Goal: Information Seeking & Learning: Find specific fact

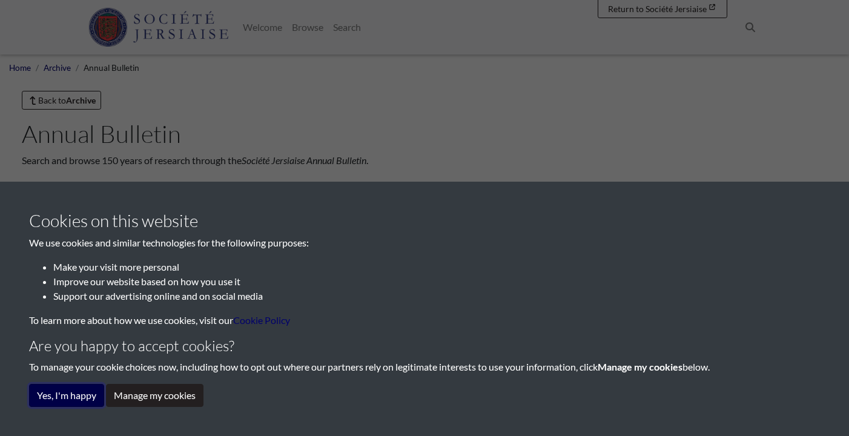
click at [90, 391] on button "Yes, I'm happy" at bounding box center [66, 395] width 75 height 23
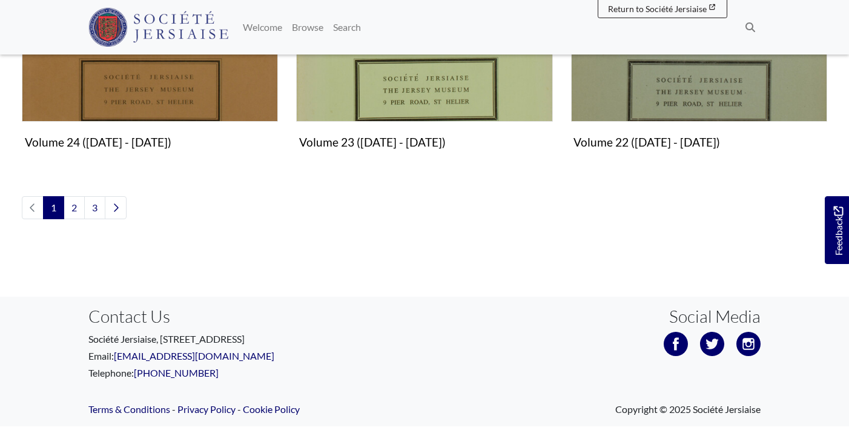
scroll to position [1590, 0]
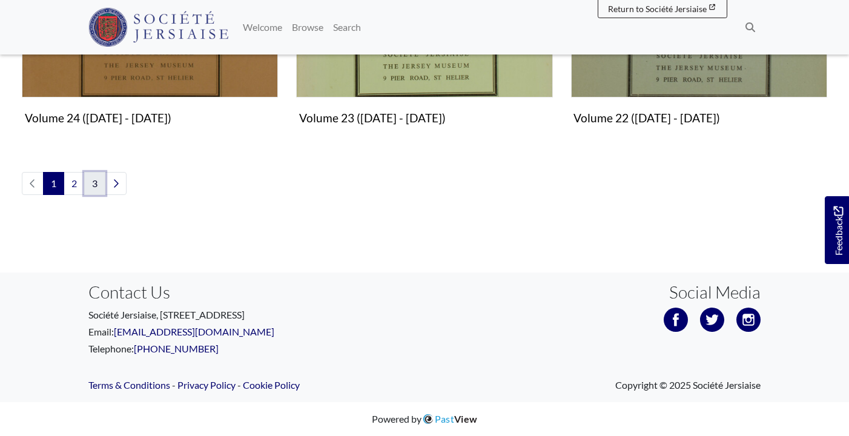
click at [94, 186] on link "3" at bounding box center [94, 183] width 21 height 23
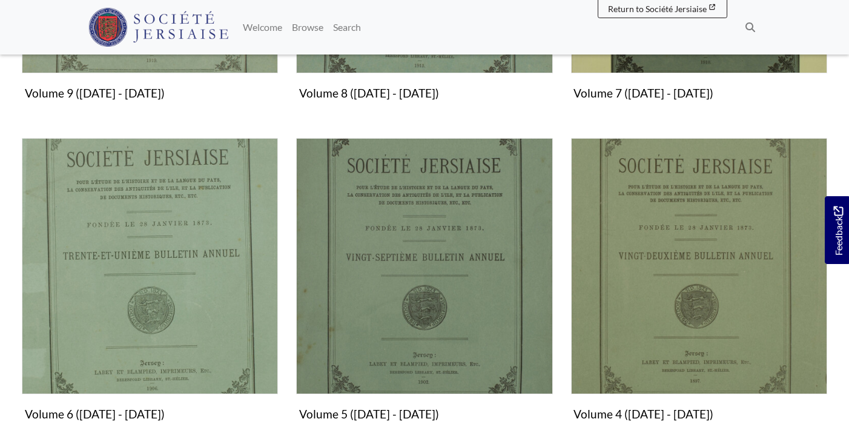
scroll to position [650, 0]
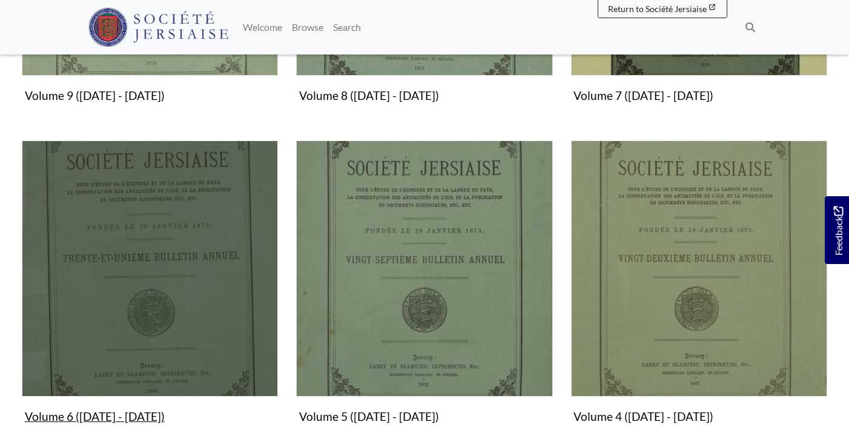
click at [199, 321] on img "Subcollection" at bounding box center [150, 268] width 256 height 256
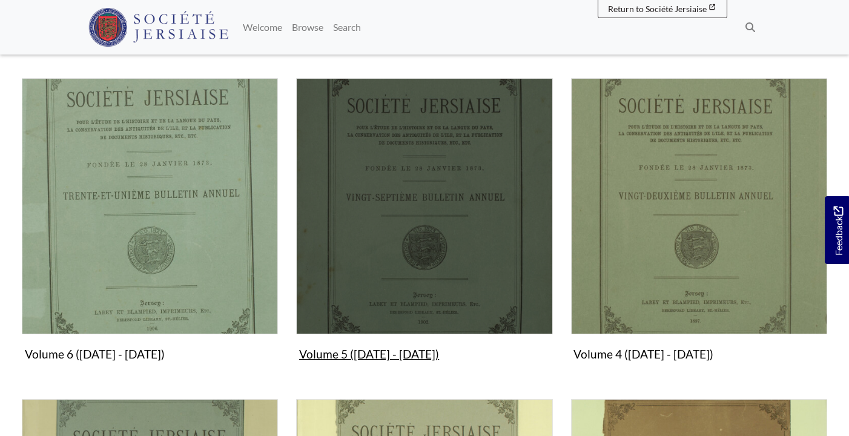
scroll to position [711, 0]
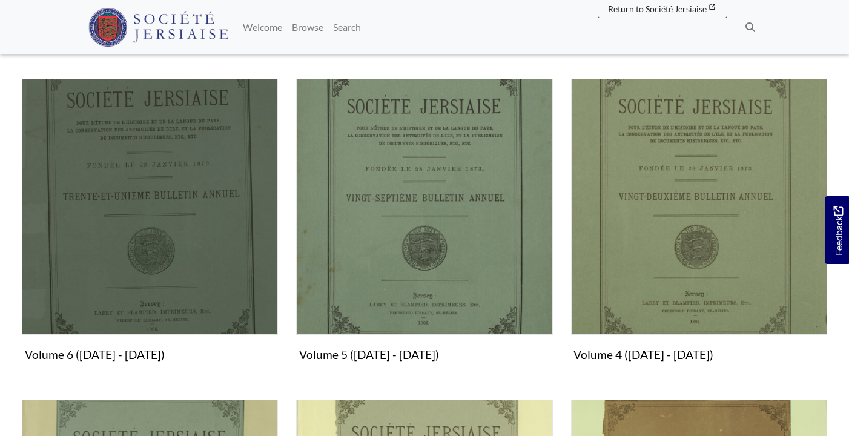
click at [175, 266] on img "Subcollection" at bounding box center [150, 207] width 256 height 256
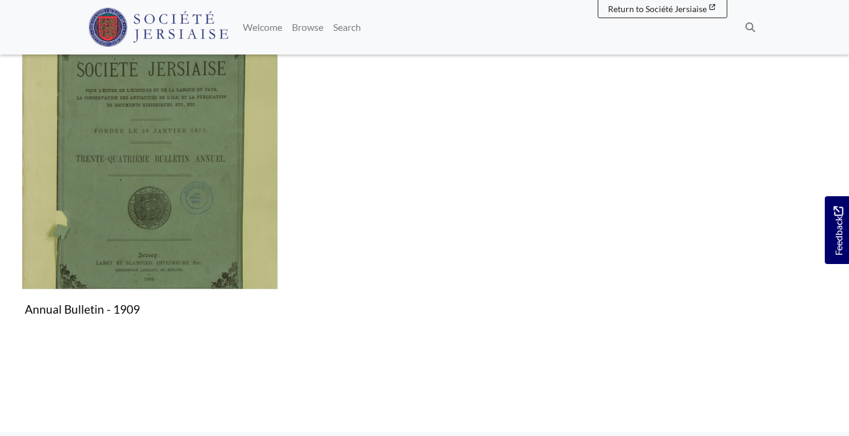
scroll to position [766, 0]
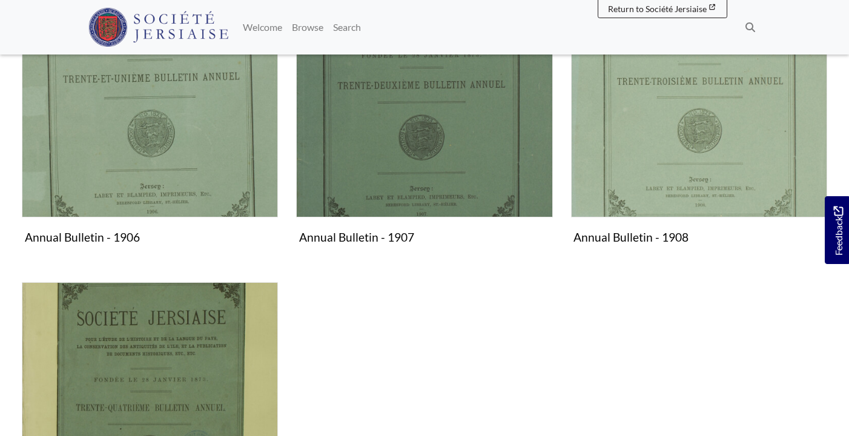
scroll to position [339, 0]
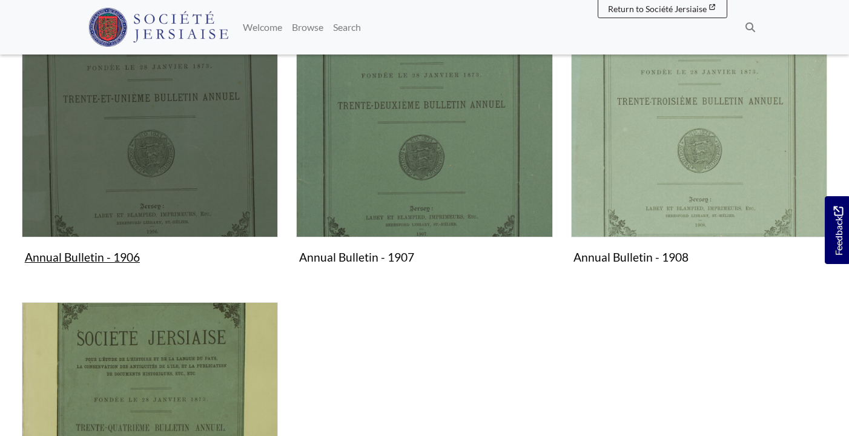
click at [159, 152] on img "Subcollection" at bounding box center [150, 109] width 256 height 256
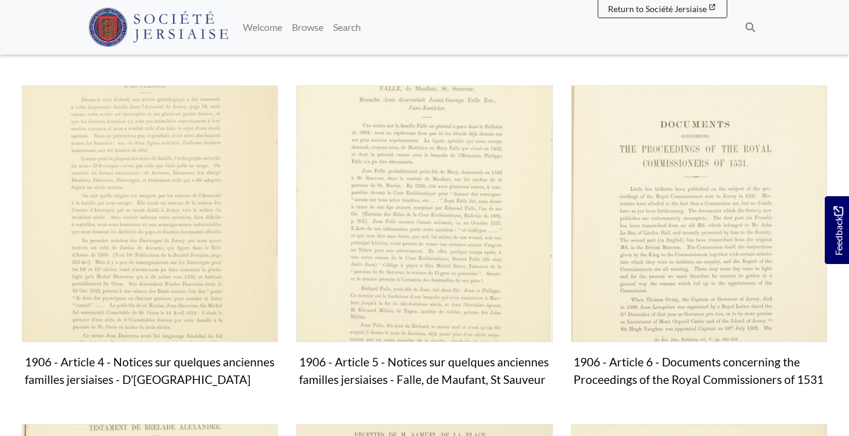
scroll to position [579, 0]
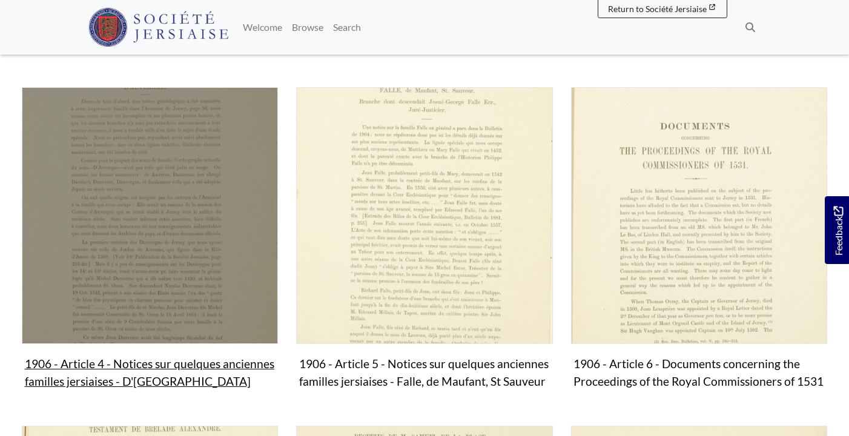
click at [209, 232] on img "Subcollection" at bounding box center [150, 215] width 256 height 256
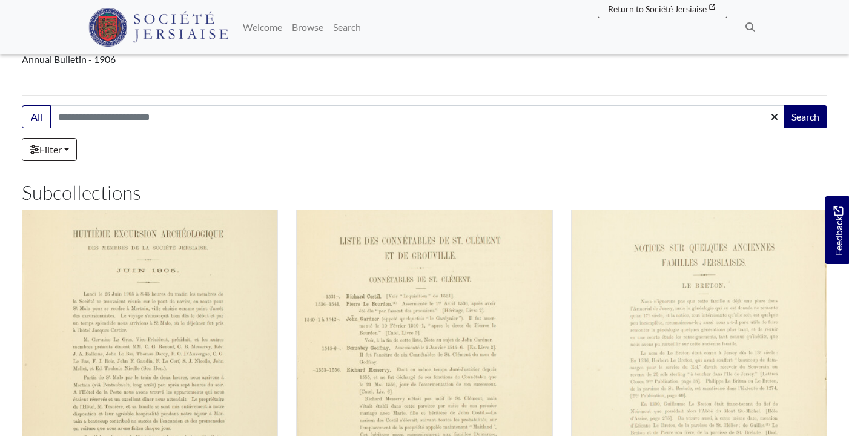
scroll to position [0, 0]
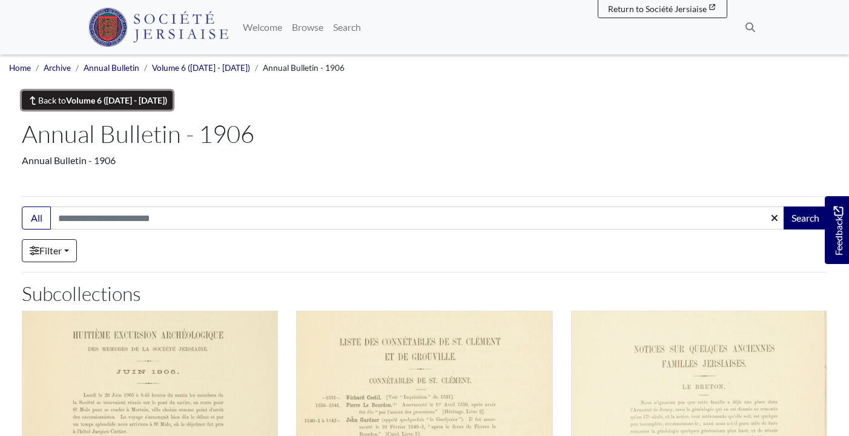
click at [50, 98] on link "Back to Volume 6 ([DATE] - [DATE])" at bounding box center [97, 100] width 151 height 19
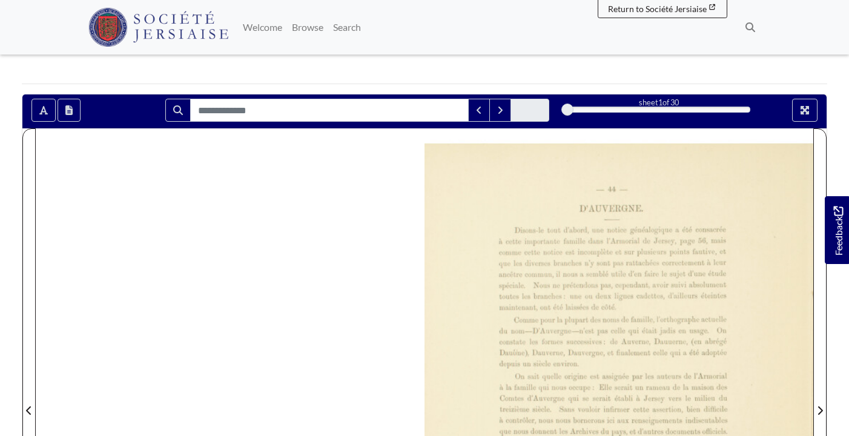
scroll to position [144, 0]
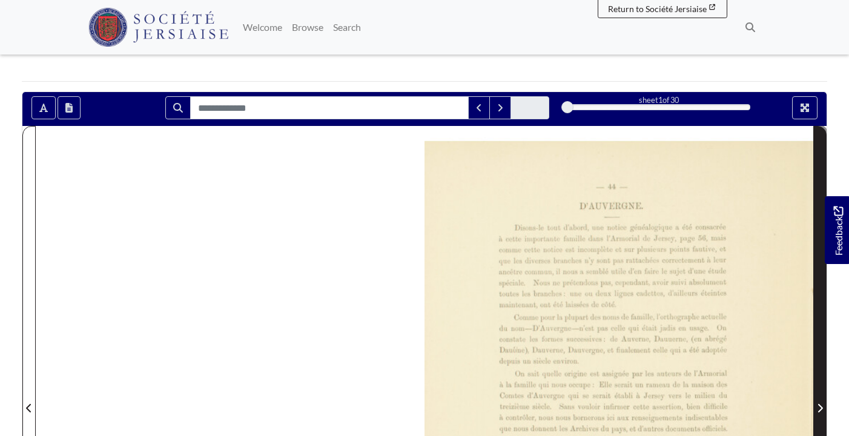
click at [823, 369] on span "Next Page" at bounding box center [820, 401] width 12 height 548
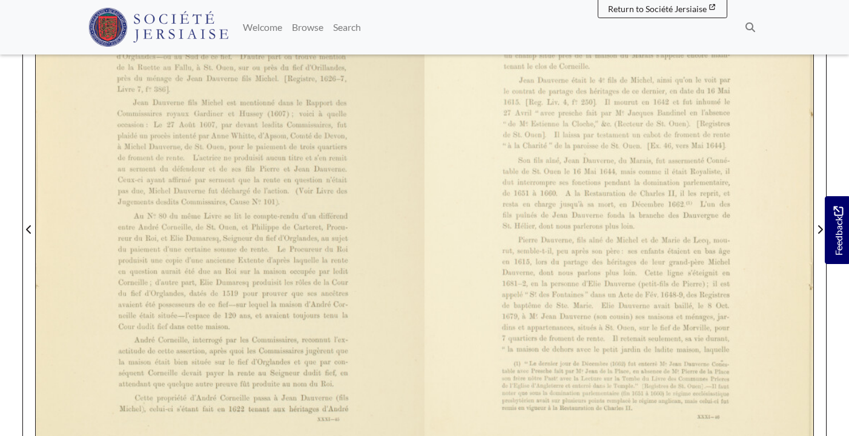
scroll to position [321, 0]
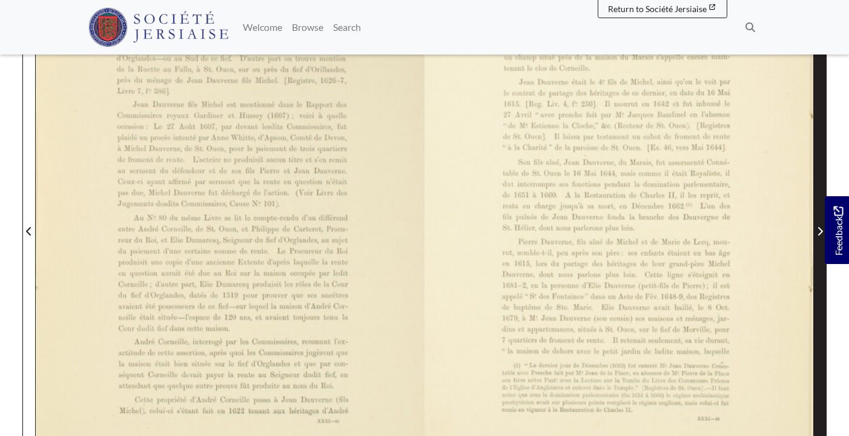
click at [818, 229] on icon "Next Page" at bounding box center [820, 231] width 6 height 10
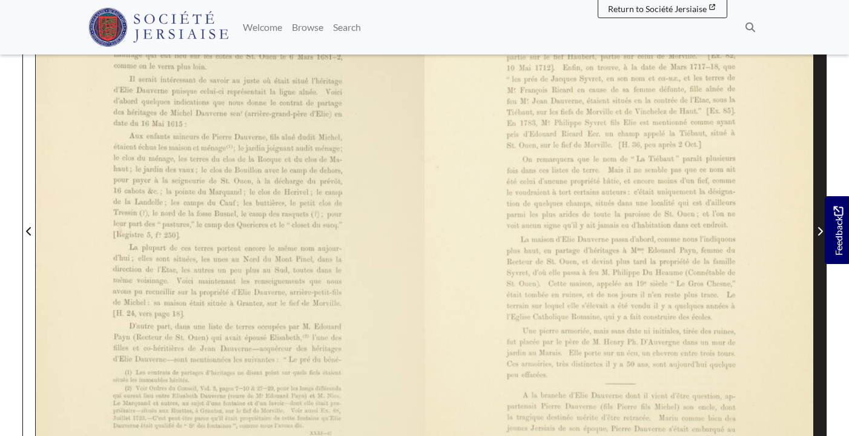
click at [818, 229] on icon "Next Page" at bounding box center [820, 231] width 6 height 10
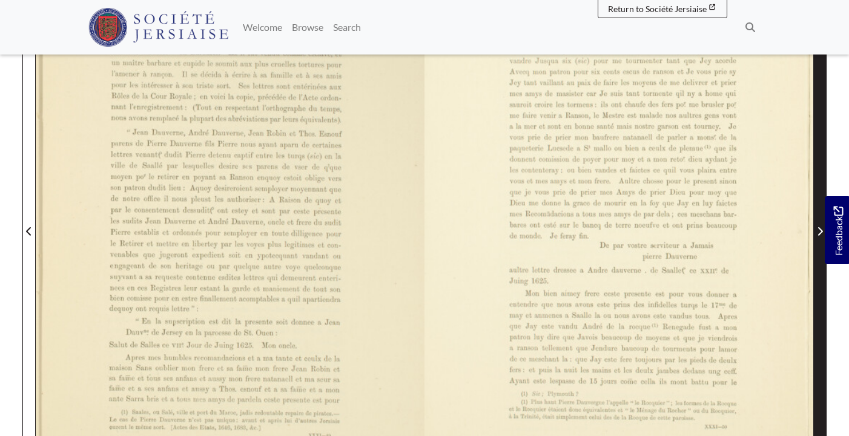
click at [818, 229] on icon "Next Page" at bounding box center [820, 231] width 6 height 10
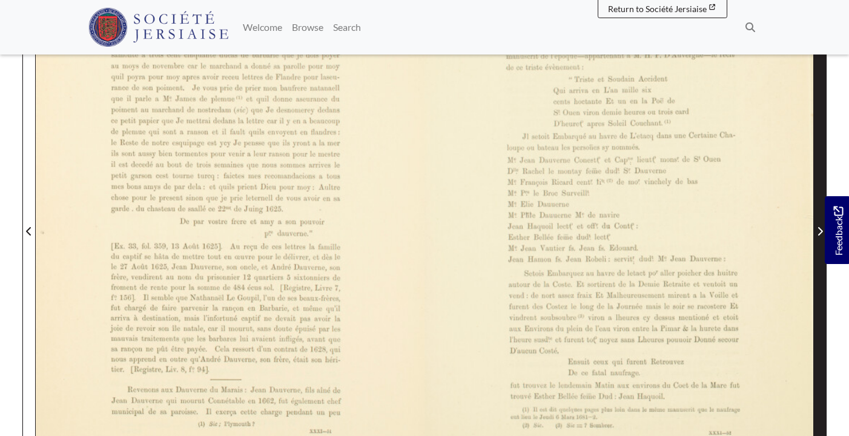
click at [817, 228] on icon "Next Page" at bounding box center [820, 231] width 6 height 10
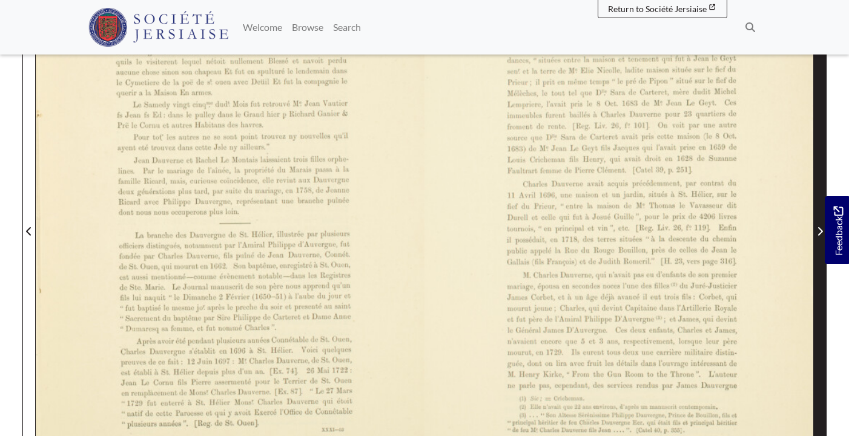
click at [817, 228] on icon "Next Page" at bounding box center [820, 231] width 6 height 10
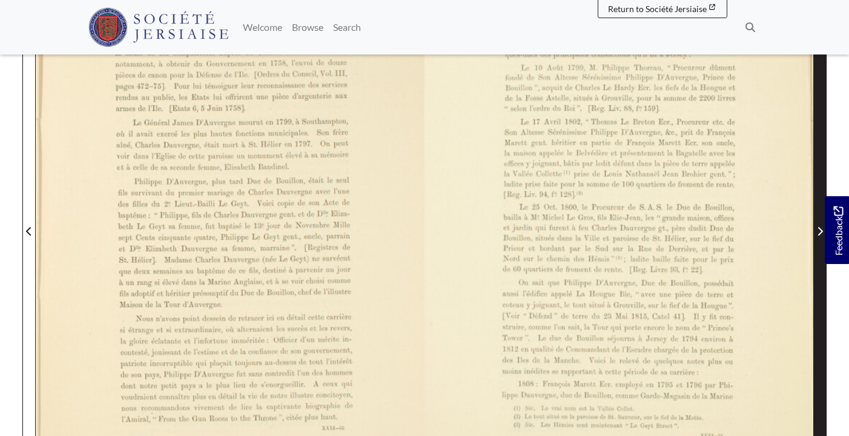
click at [817, 228] on icon "Next Page" at bounding box center [820, 231] width 6 height 10
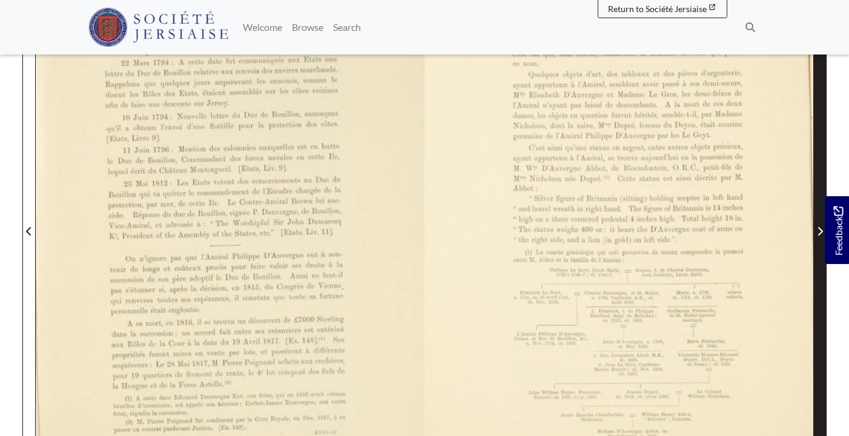
click at [817, 228] on icon "Next Page" at bounding box center [820, 231] width 6 height 10
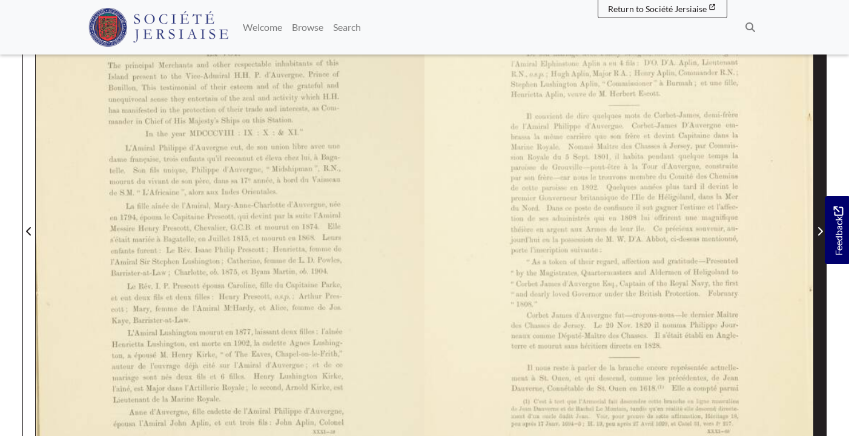
click at [817, 228] on icon "Next Page" at bounding box center [820, 231] width 6 height 10
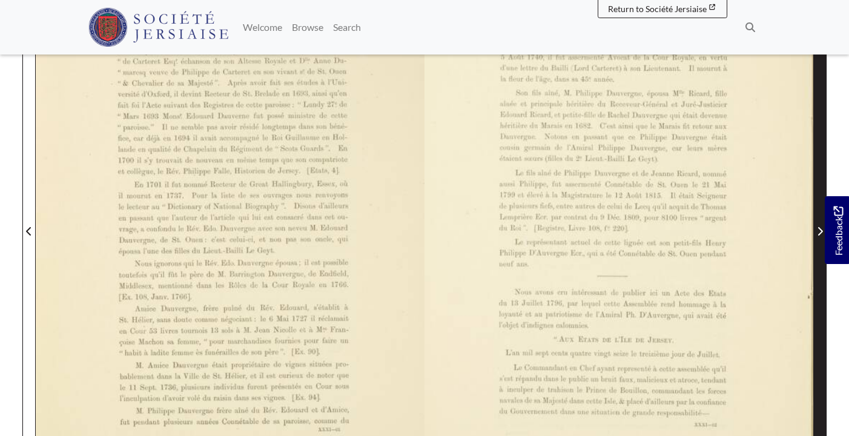
click at [817, 228] on icon "Next Page" at bounding box center [820, 231] width 6 height 10
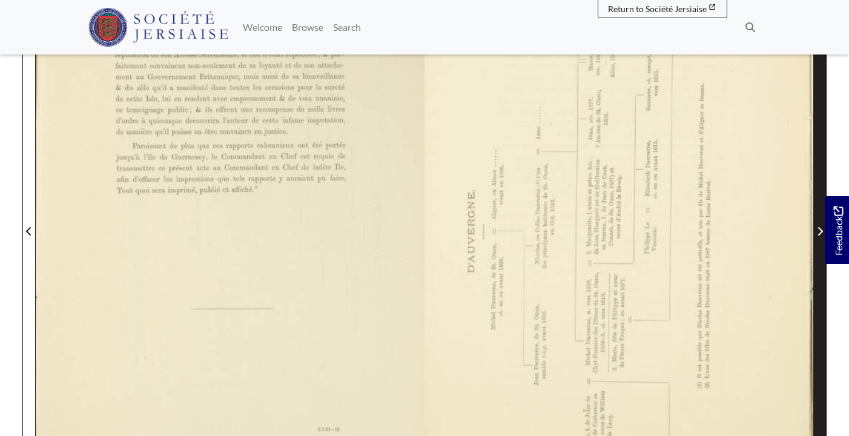
click at [817, 228] on icon "Next Page" at bounding box center [820, 231] width 6 height 10
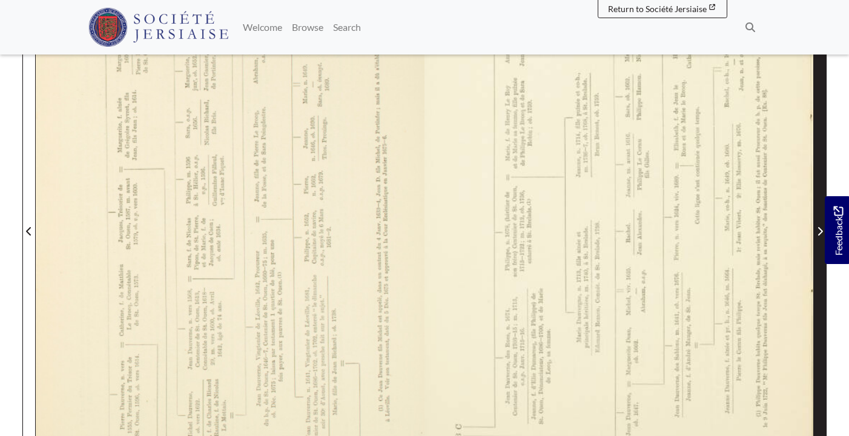
click at [817, 228] on icon "Next Page" at bounding box center [820, 231] width 6 height 10
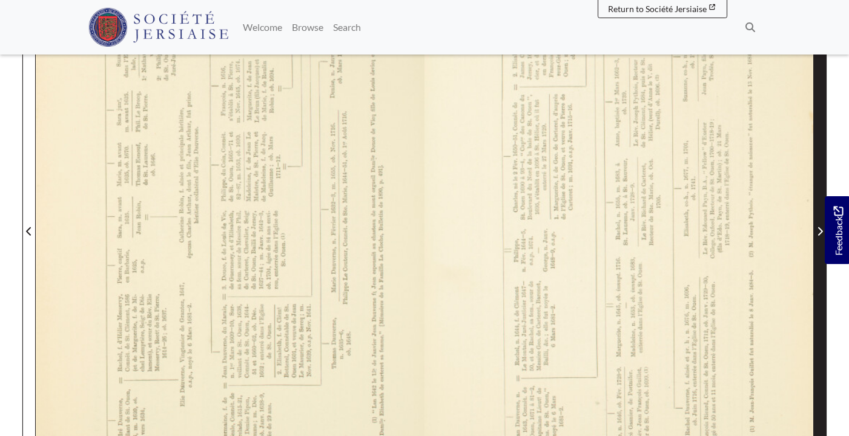
click at [817, 228] on icon "Next Page" at bounding box center [820, 231] width 6 height 10
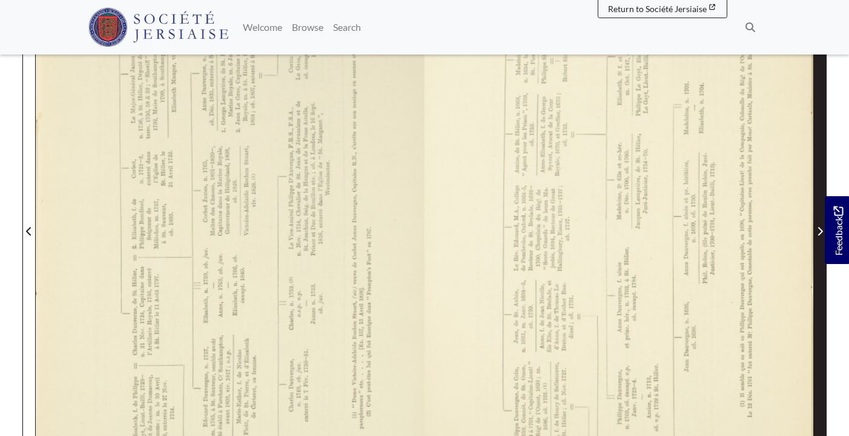
click at [817, 228] on icon "Next Page" at bounding box center [820, 231] width 6 height 10
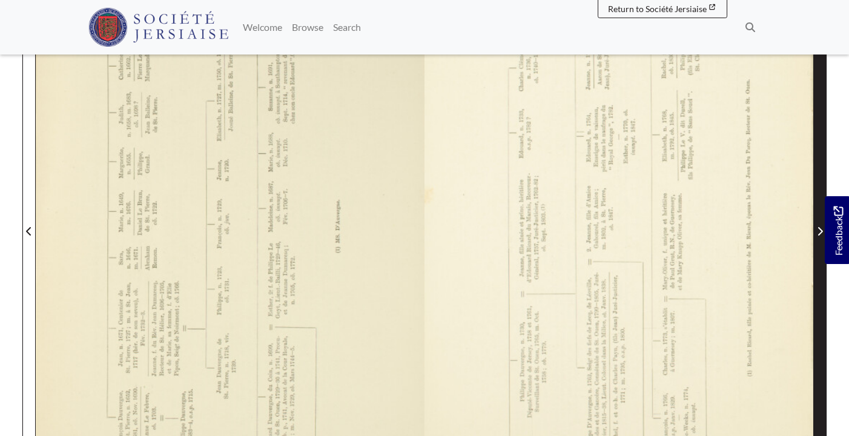
click at [816, 227] on span "Next Page" at bounding box center [820, 231] width 12 height 15
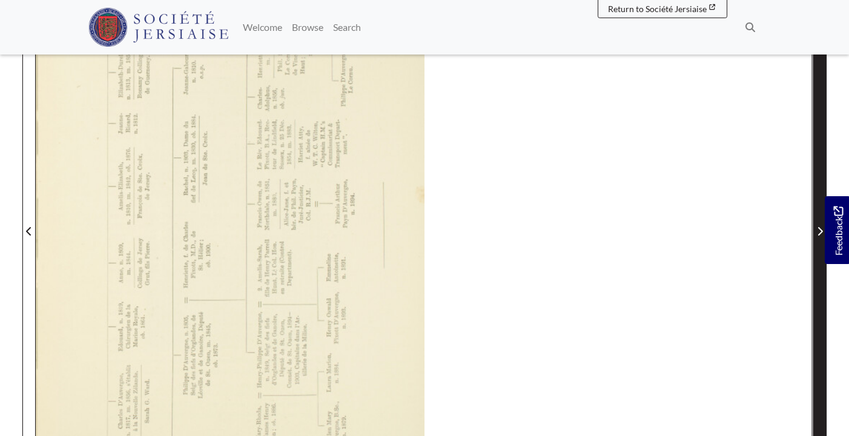
click at [816, 227] on span "Next Page" at bounding box center [820, 231] width 12 height 15
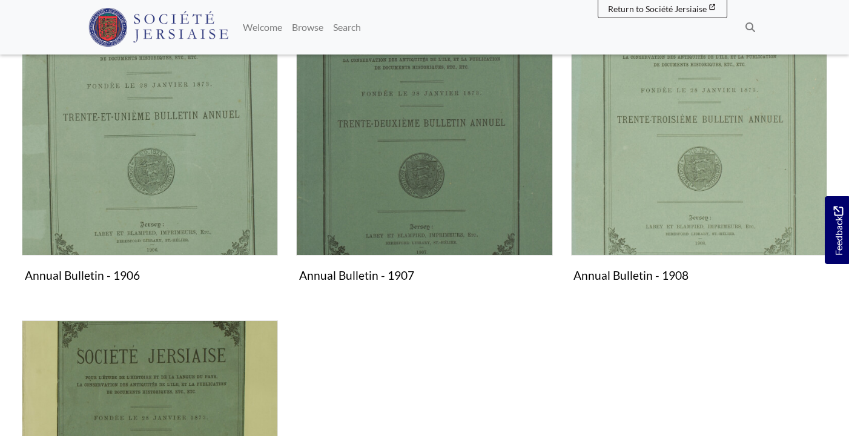
scroll to position [325, 0]
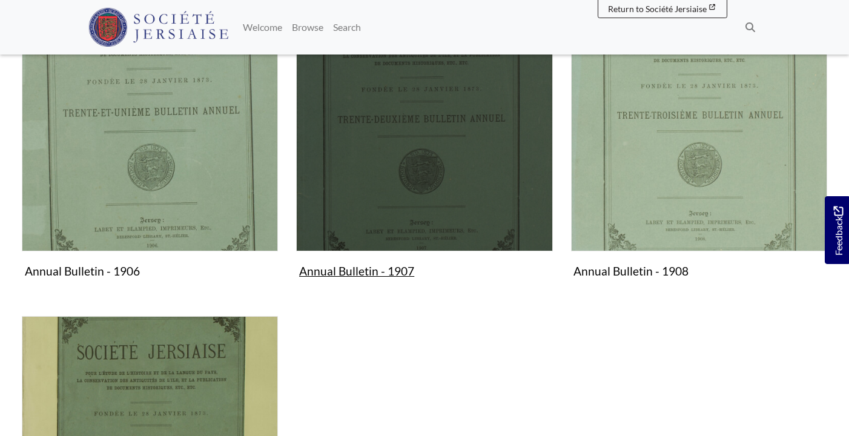
click at [418, 139] on img "Subcollection" at bounding box center [424, 123] width 256 height 256
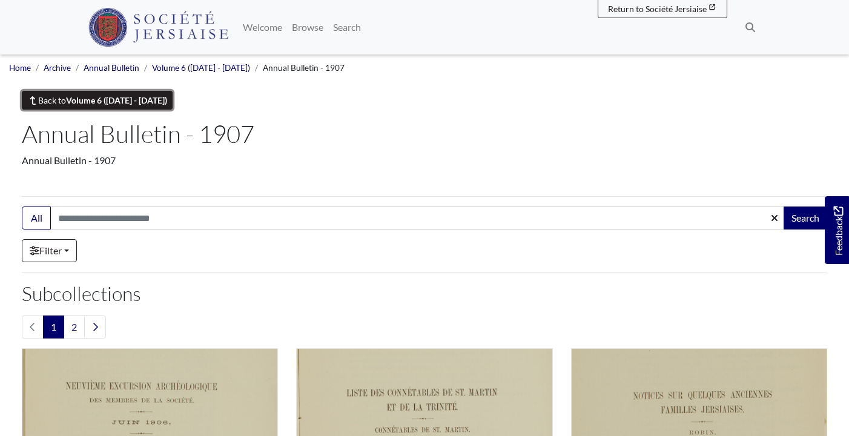
click at [52, 103] on link "Back to Volume 6 (1906 - 1909)" at bounding box center [97, 100] width 151 height 19
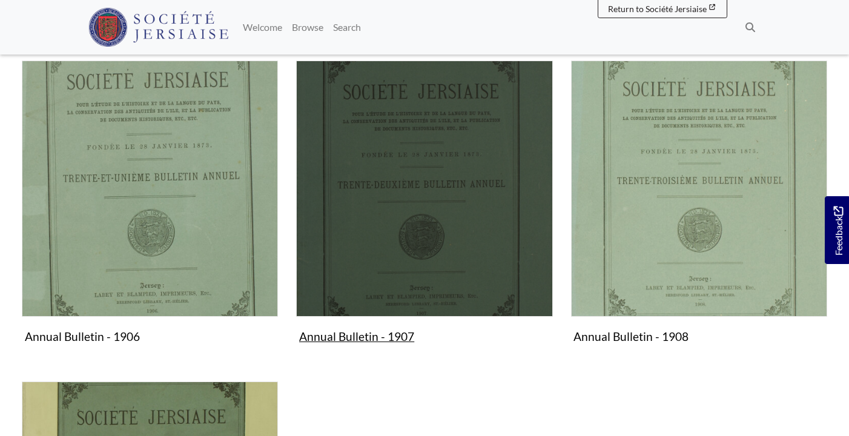
scroll to position [273, 0]
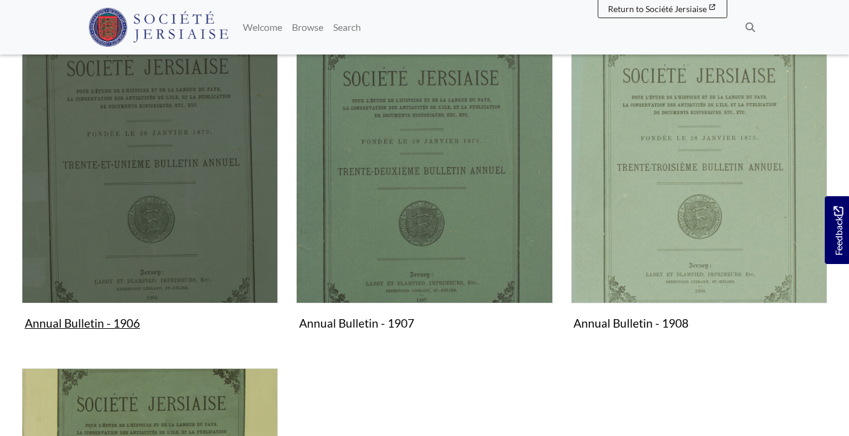
click at [206, 231] on img "Subcollection" at bounding box center [150, 175] width 256 height 256
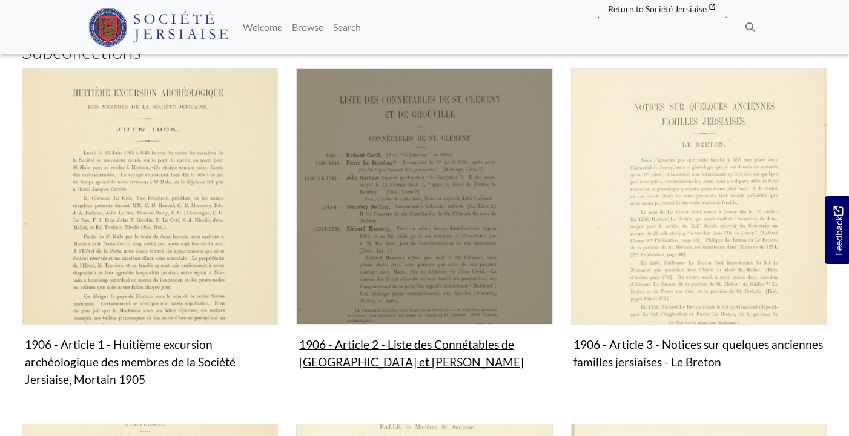
scroll to position [210, 0]
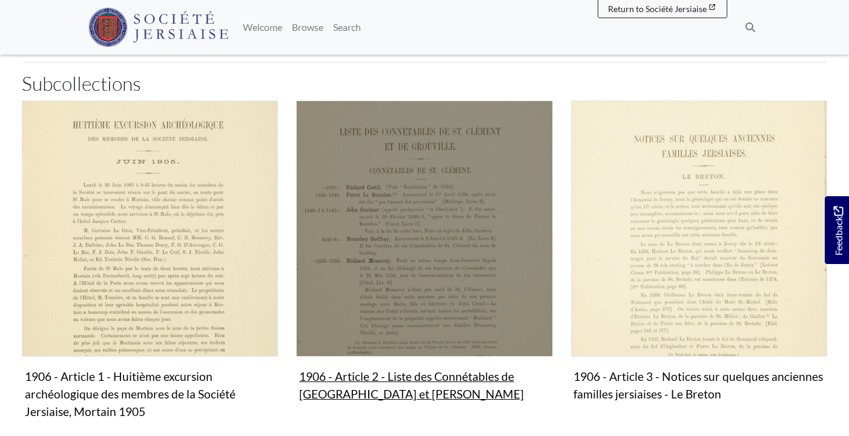
click at [441, 288] on img "Subcollection" at bounding box center [424, 228] width 256 height 256
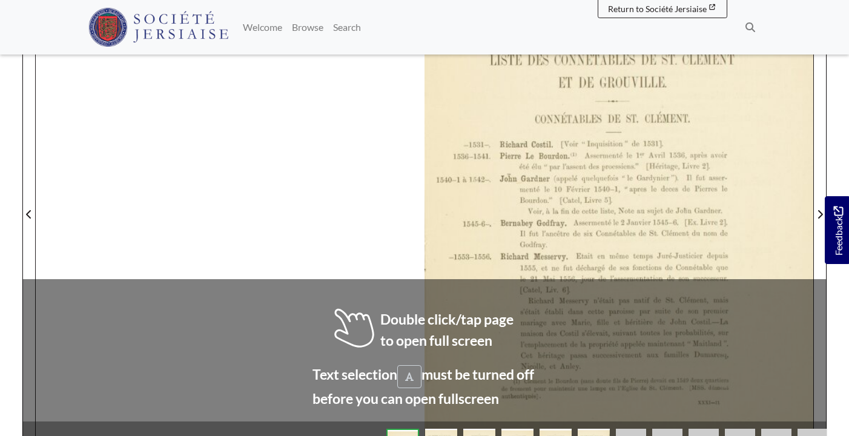
scroll to position [335, 0]
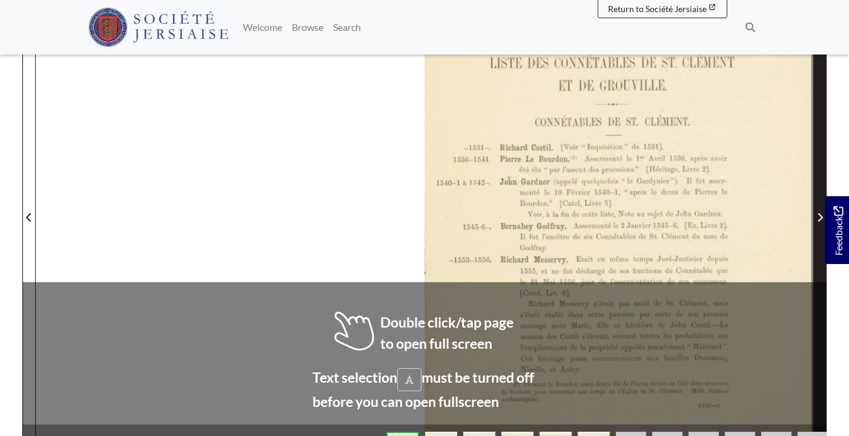
click at [819, 210] on span "Next Page" at bounding box center [820, 217] width 12 height 15
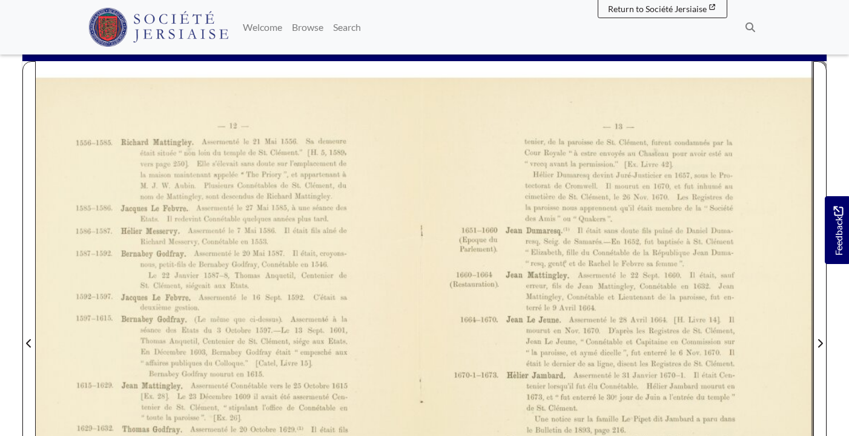
scroll to position [206, 0]
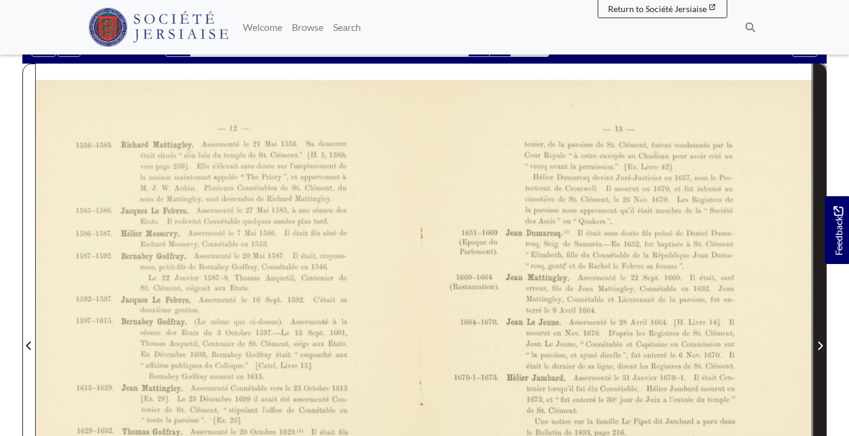
click at [821, 249] on span "Next Page" at bounding box center [820, 338] width 12 height 548
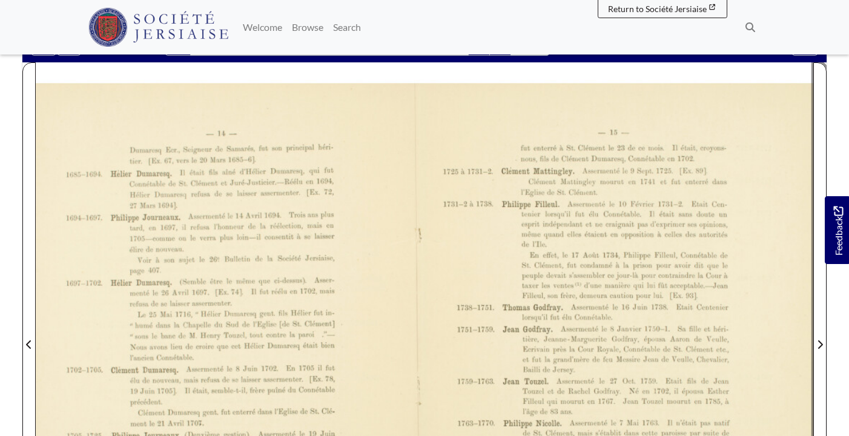
scroll to position [203, 0]
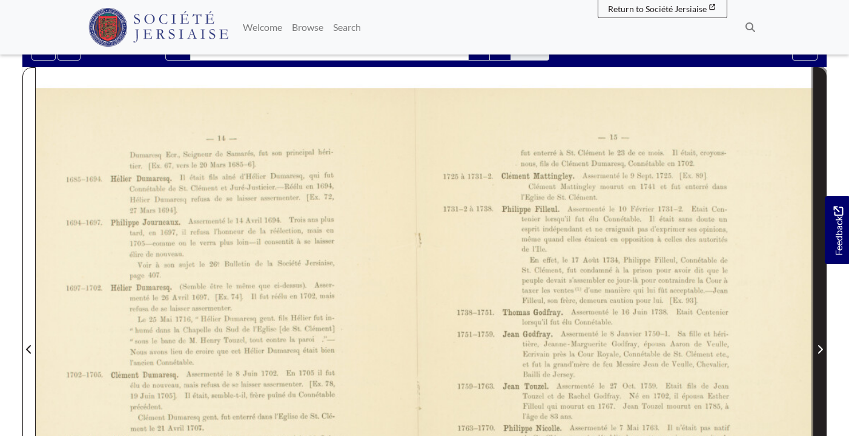
click at [817, 303] on span "Next Page" at bounding box center [820, 342] width 12 height 548
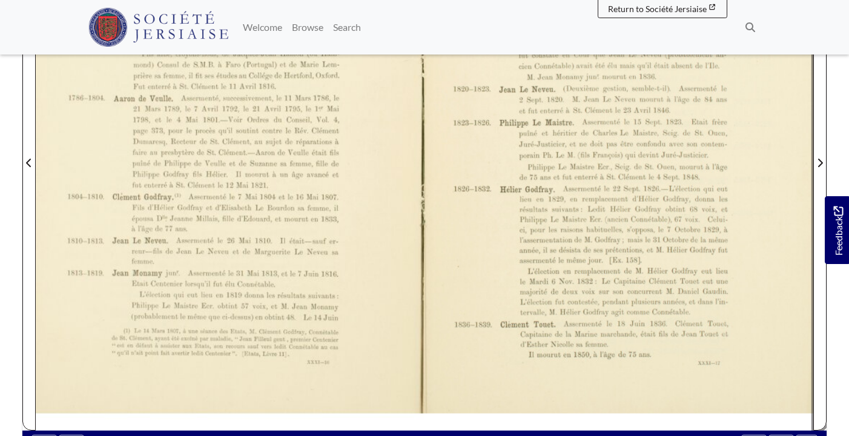
scroll to position [390, 0]
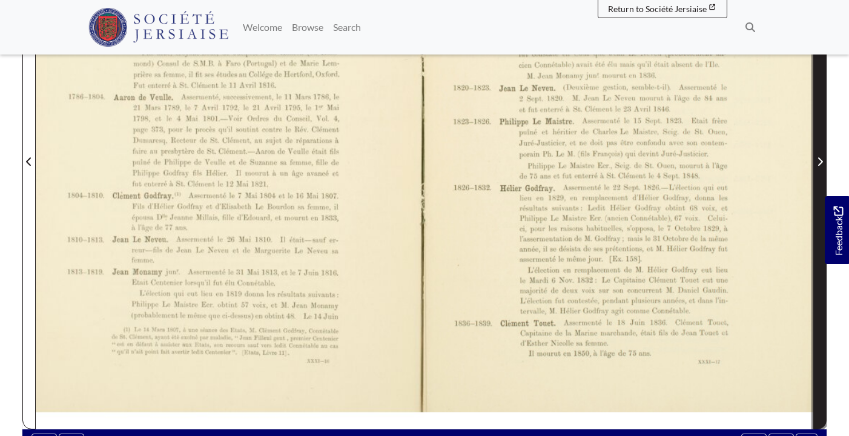
click at [817, 153] on span "Next Page" at bounding box center [820, 154] width 12 height 548
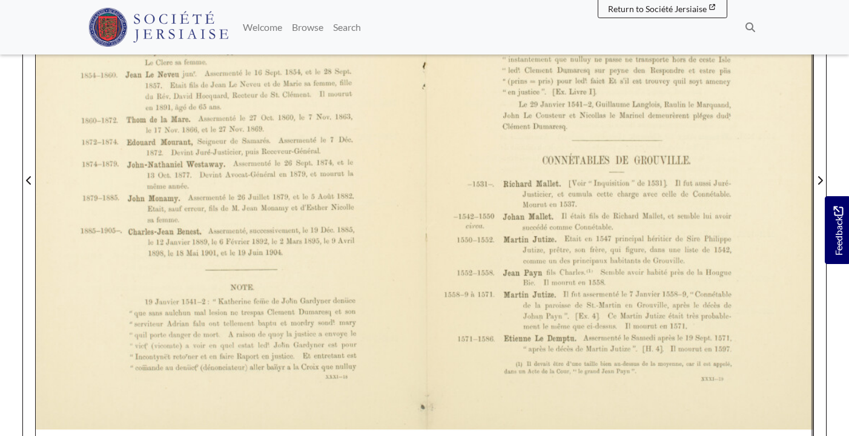
scroll to position [374, 0]
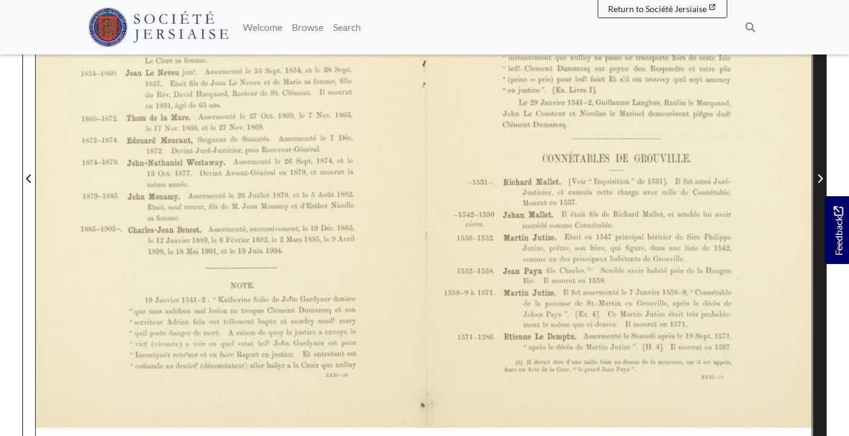
click at [817, 140] on span "Next Page" at bounding box center [820, 171] width 12 height 548
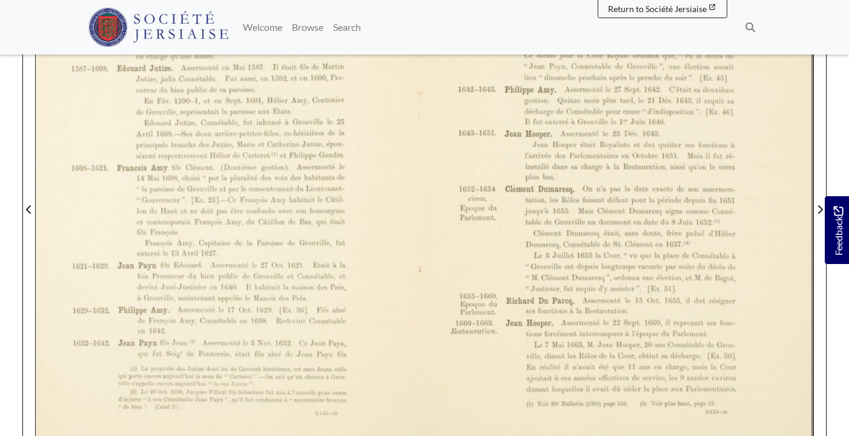
scroll to position [351, 0]
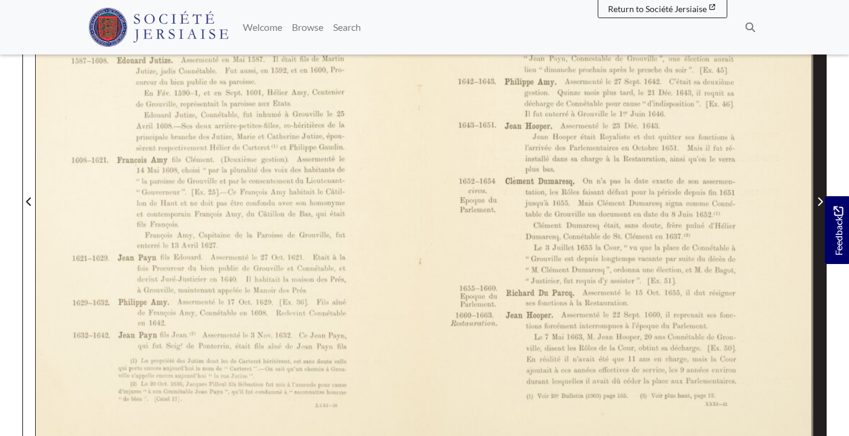
click at [818, 154] on span "Next Page" at bounding box center [820, 194] width 12 height 548
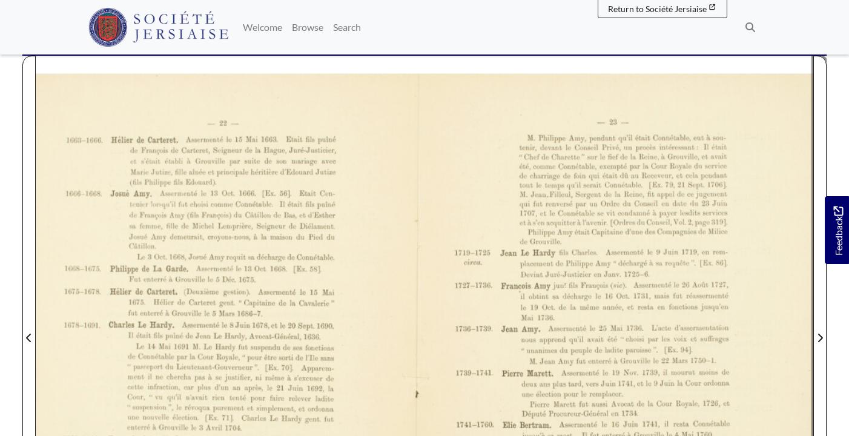
scroll to position [210, 0]
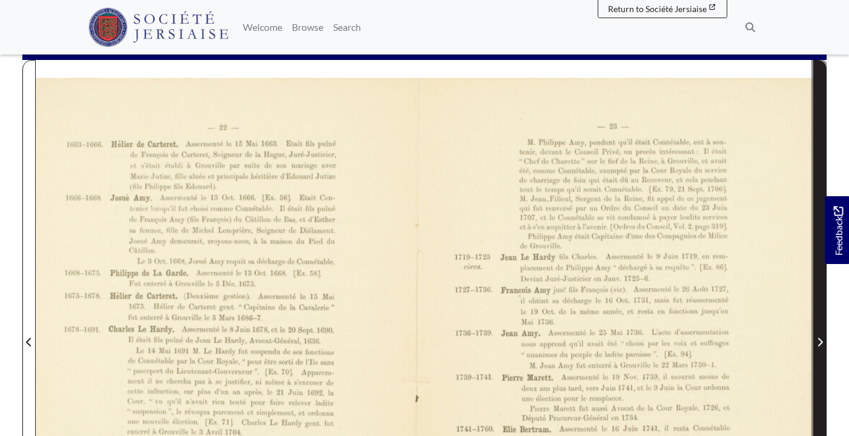
click at [816, 153] on span "Next Page" at bounding box center [820, 335] width 12 height 548
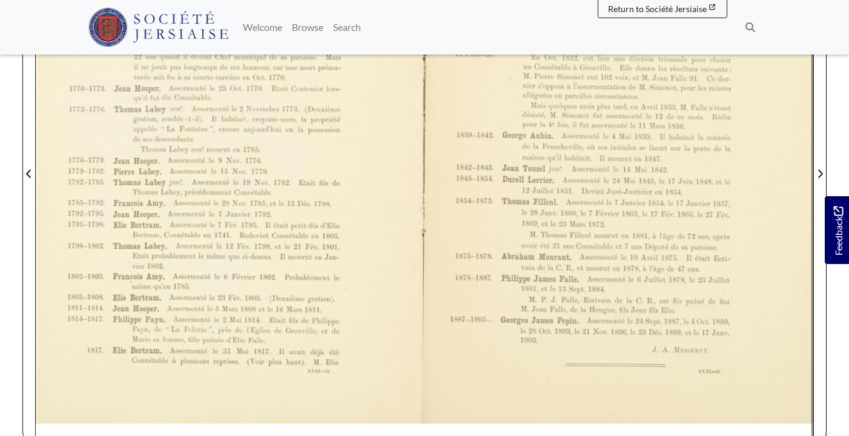
scroll to position [382, 0]
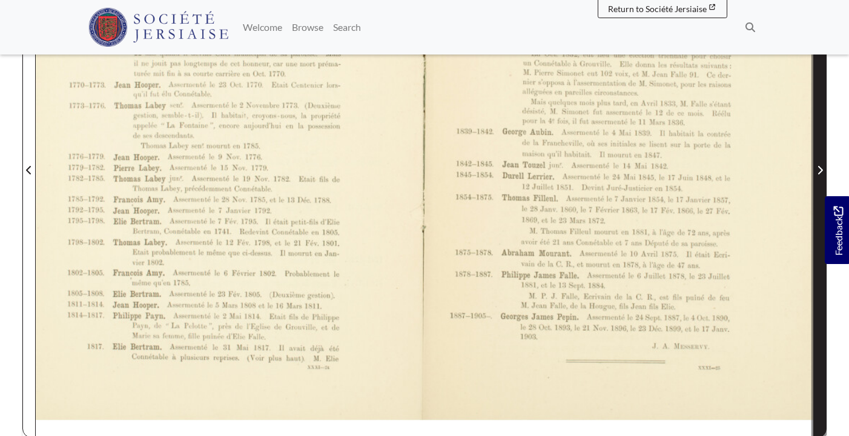
click at [815, 191] on span "Next Page" at bounding box center [820, 163] width 12 height 548
click at [820, 165] on icon "Next Page" at bounding box center [820, 170] width 6 height 10
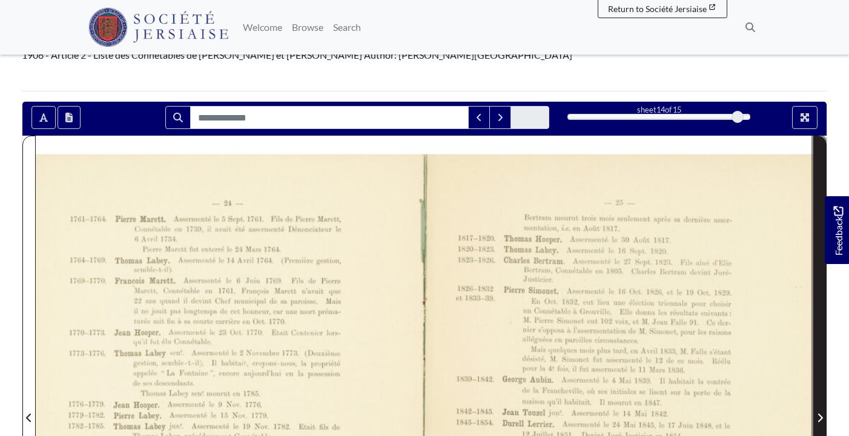
scroll to position [135, 0]
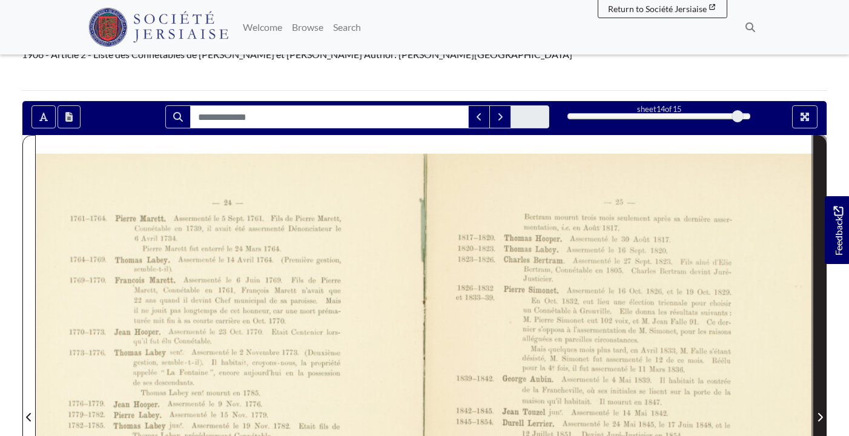
click at [820, 162] on span "Next Page" at bounding box center [820, 410] width 12 height 548
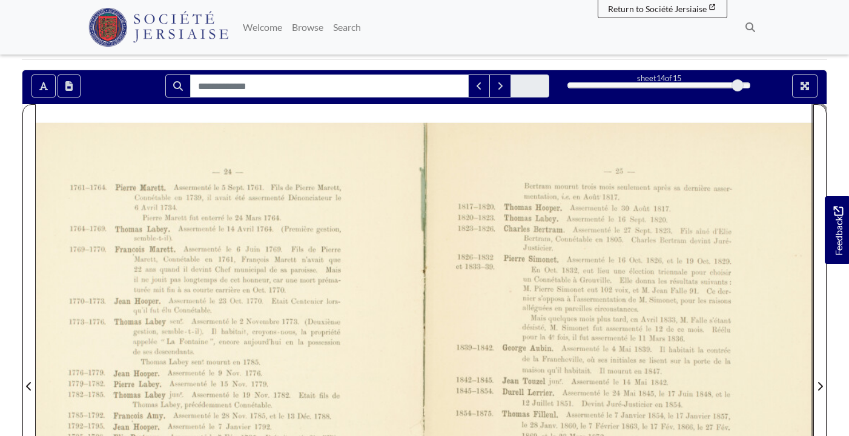
scroll to position [0, 0]
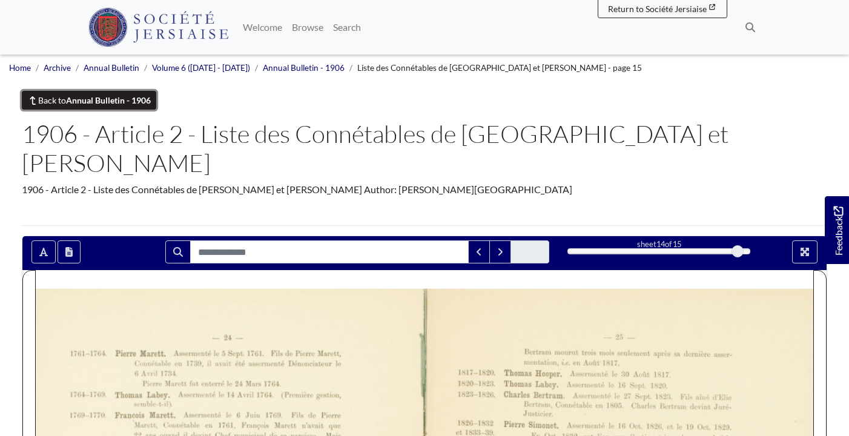
click at [70, 104] on strong "Annual Bulletin - 1906" at bounding box center [108, 100] width 85 height 10
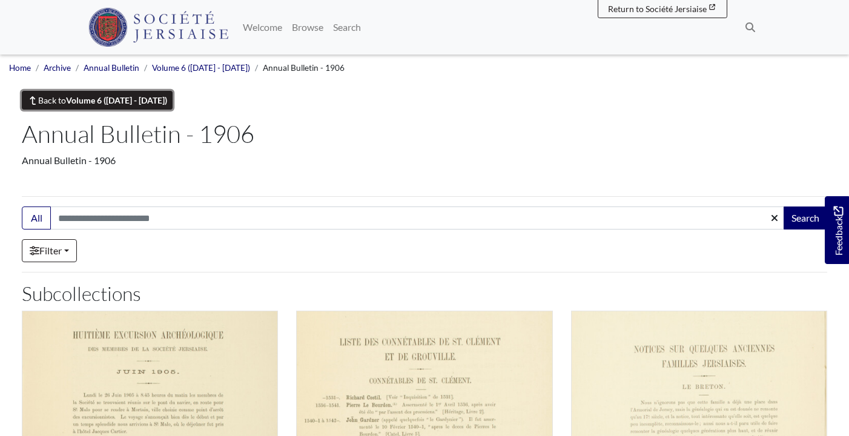
click at [125, 100] on strong "Volume 6 ([DATE] - [DATE])" at bounding box center [116, 100] width 101 height 10
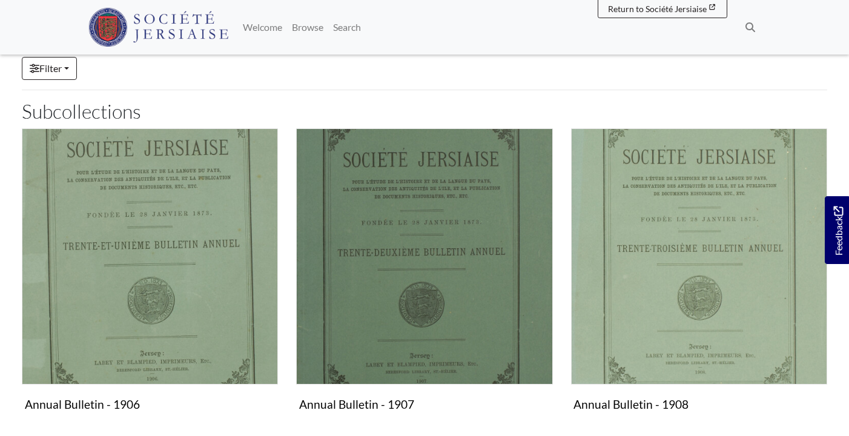
scroll to position [200, 0]
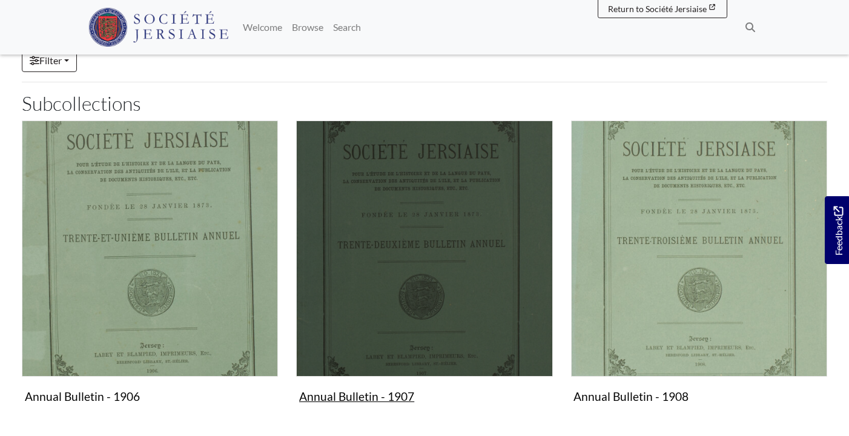
click at [463, 321] on img "Subcollection" at bounding box center [424, 248] width 256 height 256
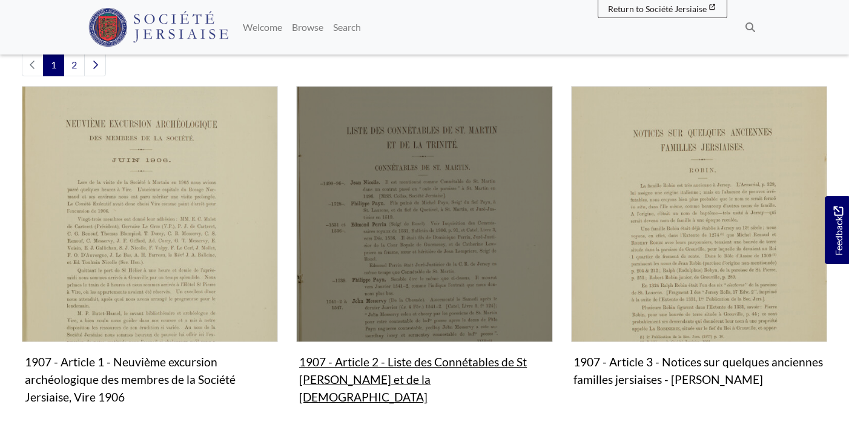
scroll to position [258, 0]
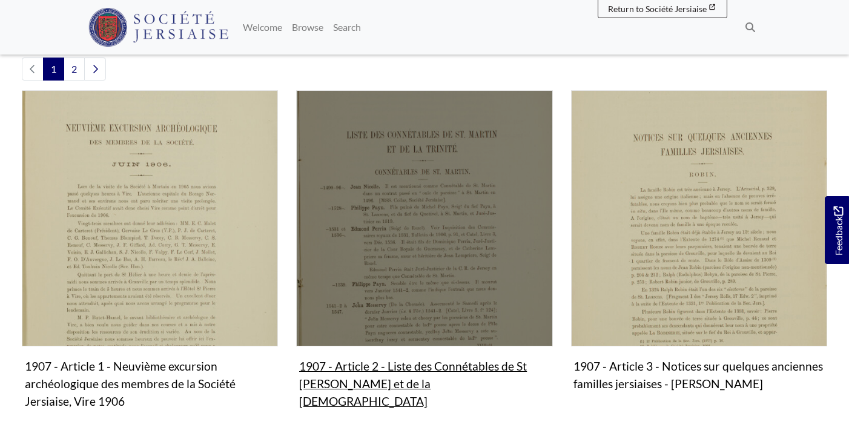
click at [367, 276] on img "Subcollection" at bounding box center [424, 218] width 256 height 256
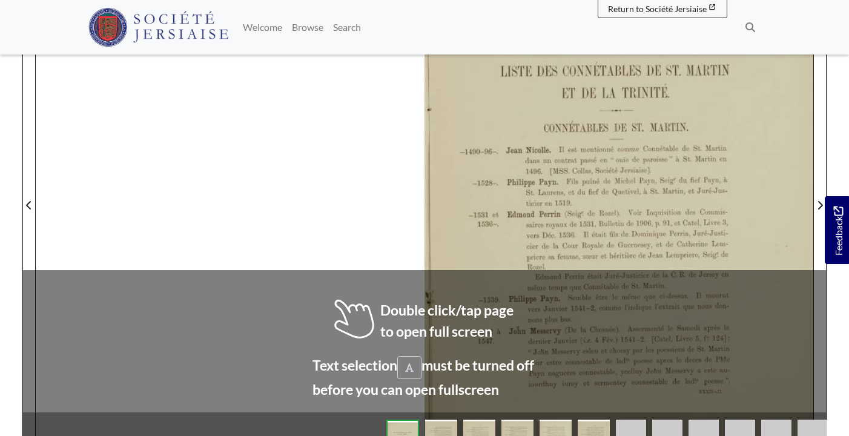
scroll to position [346, 0]
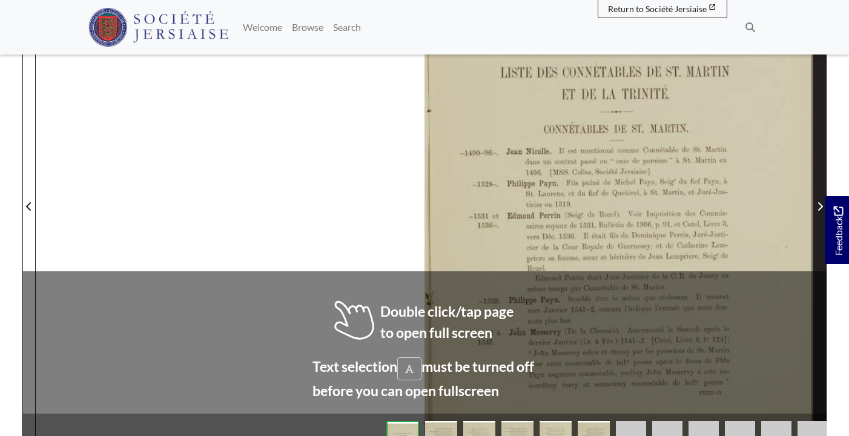
click at [822, 202] on icon "Next Page" at bounding box center [820, 207] width 6 height 10
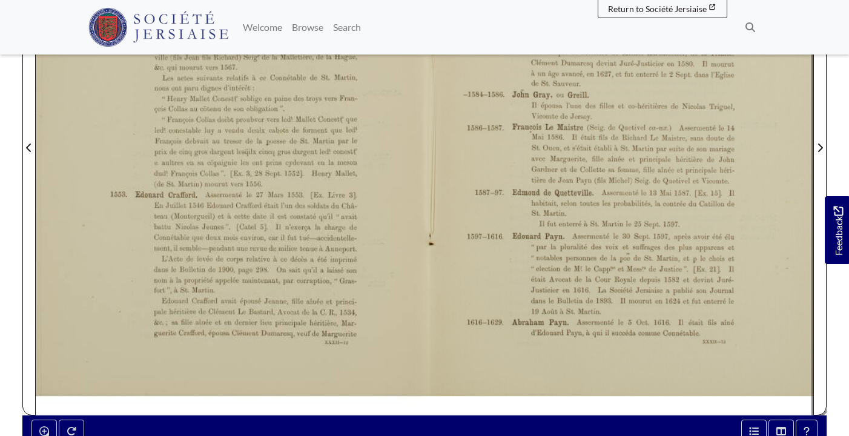
scroll to position [387, 0]
